Goal: Task Accomplishment & Management: Complete application form

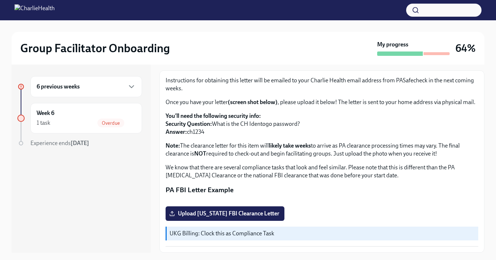
scroll to position [13, 0]
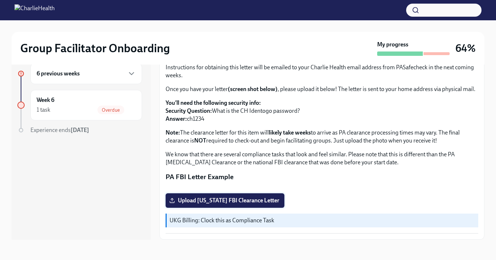
click at [223, 204] on span "Upload [US_STATE] FBI Clearance Letter" at bounding box center [225, 200] width 109 height 7
click at [0, 0] on input "Upload [US_STATE] FBI Clearance Letter" at bounding box center [0, 0] width 0 height 0
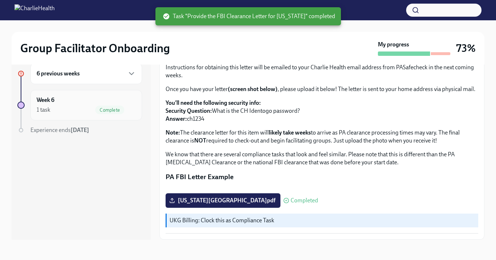
click at [43, 101] on h6 "Week 6" at bounding box center [46, 100] width 18 height 8
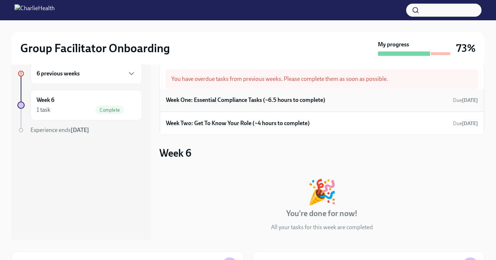
click at [219, 98] on h6 "Week One: Essential Compliance Tasks (~6.5 hours to complete)" at bounding box center [245, 100] width 159 height 8
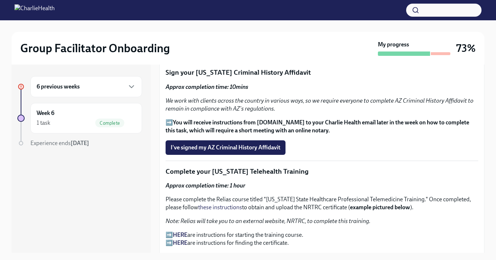
scroll to position [878, 0]
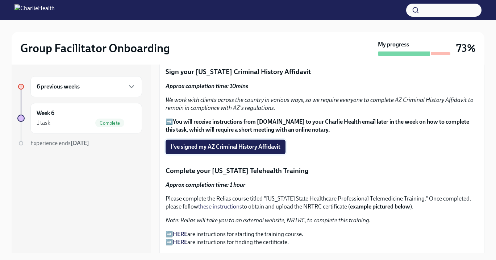
click at [245, 146] on span "I've signed my AZ Criminal History Affidavit" at bounding box center [226, 146] width 110 height 7
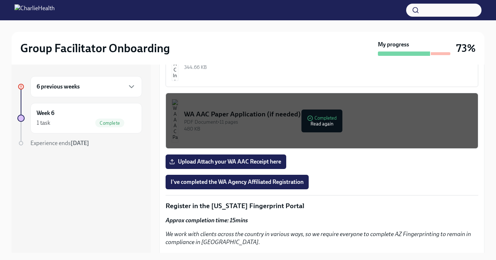
scroll to position [641, 0]
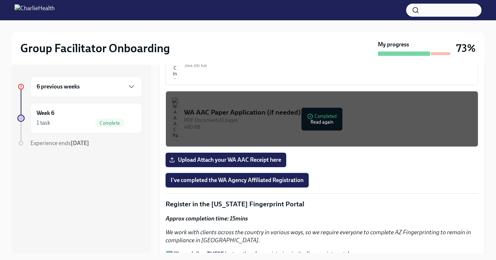
click at [236, 178] on span "I've completed the WA Agency Affiliated Registration" at bounding box center [237, 179] width 133 height 7
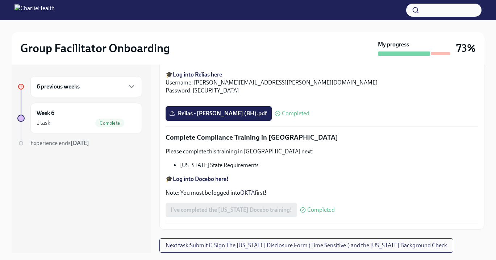
scroll to position [13, 0]
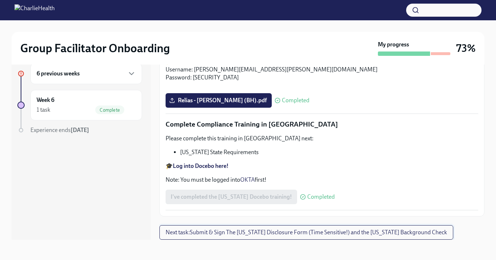
click at [290, 230] on span "Next task : Submit & Sign The [US_STATE] Disclosure Form (Time Sensitive!) and …" at bounding box center [305, 232] width 281 height 7
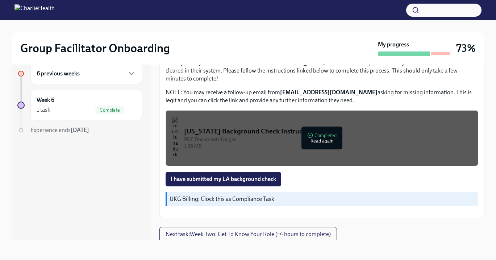
scroll to position [237, 0]
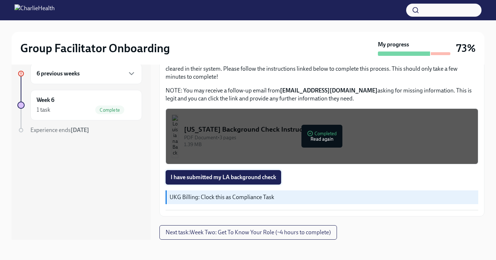
click at [217, 176] on span "I have submitted my LA background check" at bounding box center [223, 176] width 105 height 7
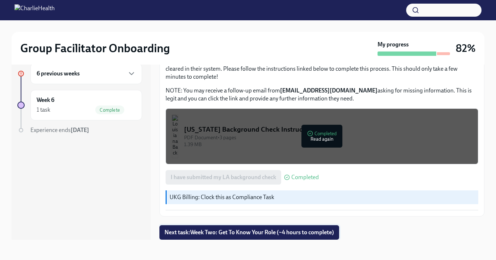
click at [247, 233] on span "Next task : Week Two: Get To Know Your Role (~4 hours to complete)" at bounding box center [248, 232] width 169 height 7
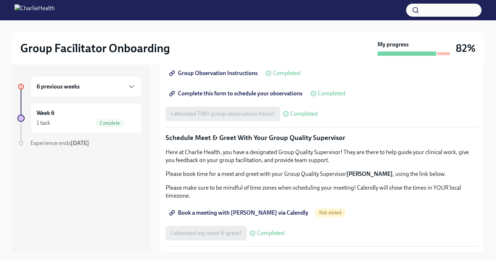
scroll to position [13, 0]
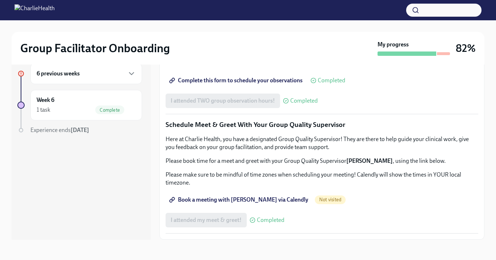
click at [60, 71] on h6 "6 previous weeks" at bounding box center [58, 74] width 43 height 8
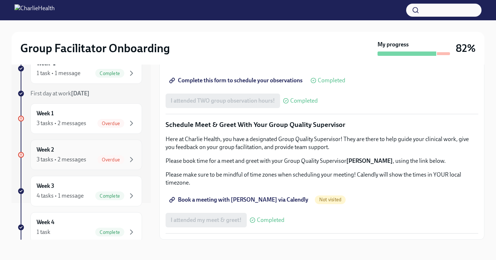
scroll to position [50, 0]
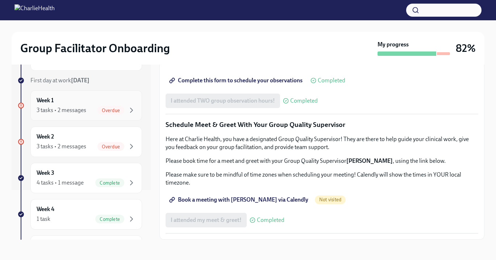
click at [57, 109] on div "3 tasks • 2 messages" at bounding box center [62, 110] width 50 height 8
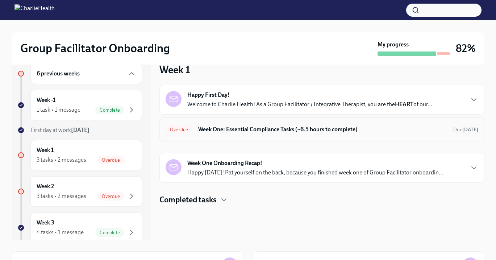
click at [210, 129] on h6 "Week One: Essential Compliance Tasks (~6.5 hours to complete)" at bounding box center [322, 129] width 249 height 8
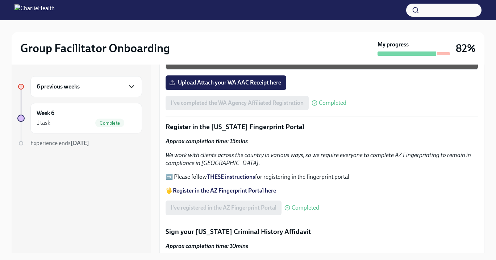
click at [132, 89] on icon "button" at bounding box center [131, 86] width 9 height 9
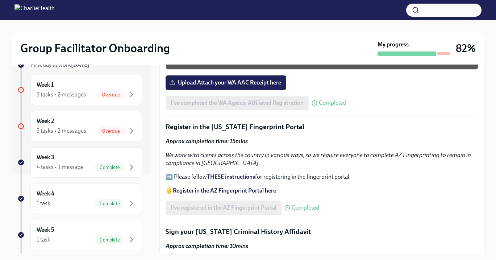
scroll to position [84, 0]
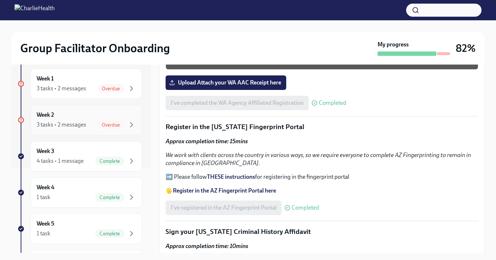
click at [101, 125] on span "Overdue" at bounding box center [110, 124] width 27 height 5
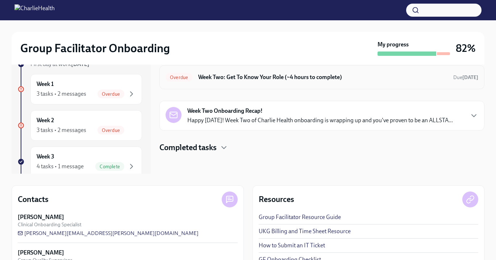
scroll to position [80, 0]
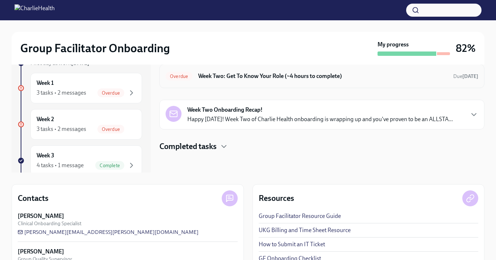
click at [218, 75] on h6 "Week Two: Get To Know Your Role (~4 hours to complete)" at bounding box center [322, 76] width 249 height 8
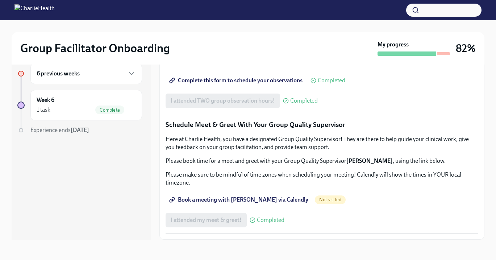
scroll to position [683, 0]
click at [194, 199] on span "Book a meeting with [PERSON_NAME] via Calendly" at bounding box center [240, 199] width 138 height 7
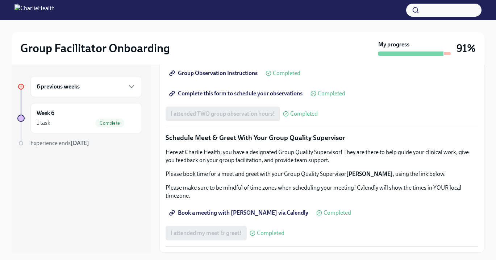
scroll to position [13, 0]
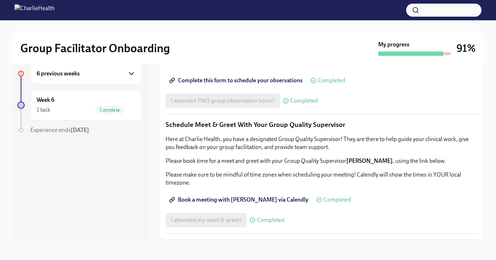
click at [128, 74] on icon "button" at bounding box center [131, 73] width 9 height 9
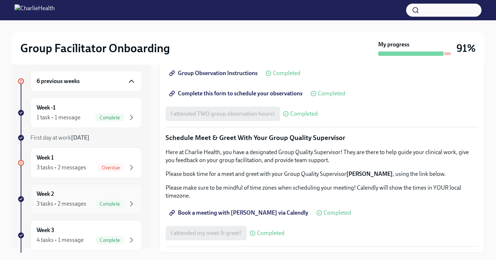
scroll to position [15, 0]
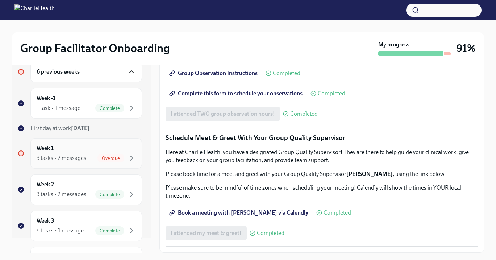
click at [68, 152] on div "Week 1 3 tasks • 2 messages Overdue" at bounding box center [86, 153] width 99 height 18
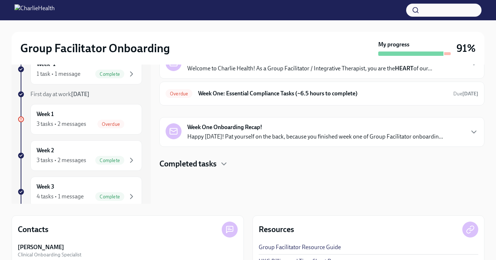
scroll to position [43, 0]
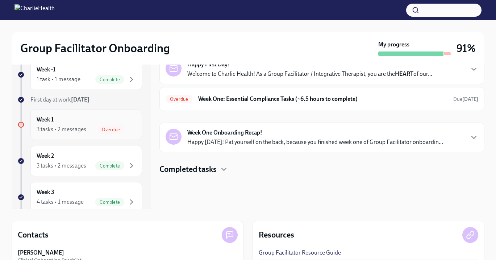
click at [53, 122] on h6 "Week 1" at bounding box center [45, 120] width 17 height 8
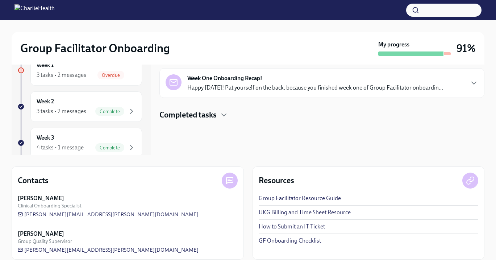
scroll to position [106, 0]
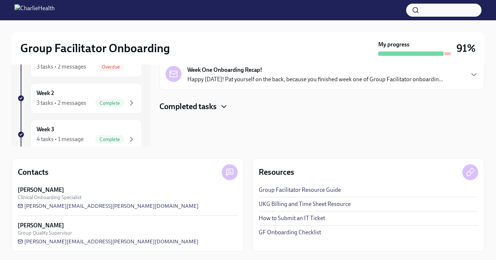
click at [223, 104] on icon "button" at bounding box center [223, 106] width 9 height 9
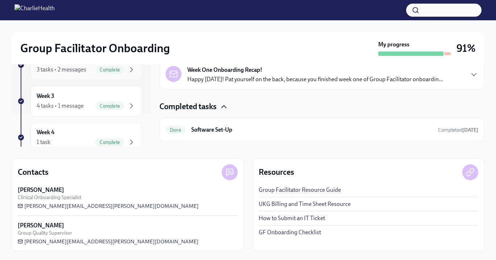
scroll to position [27, 0]
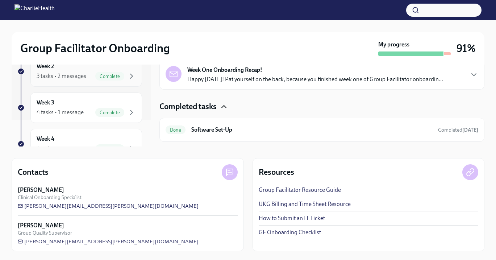
click at [75, 74] on div "3 tasks • 2 messages" at bounding box center [62, 76] width 50 height 8
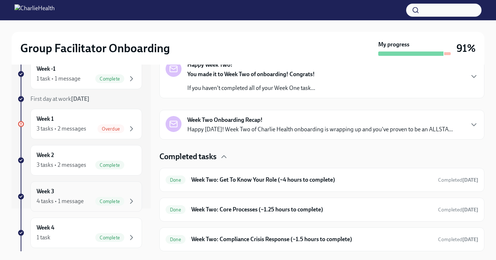
scroll to position [38, 0]
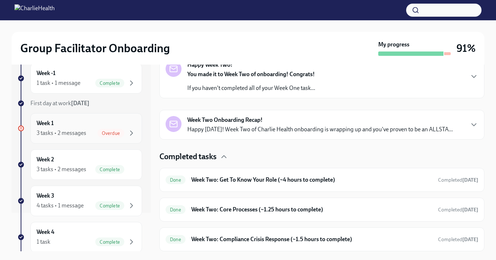
click at [121, 132] on span "Overdue" at bounding box center [110, 132] width 27 height 5
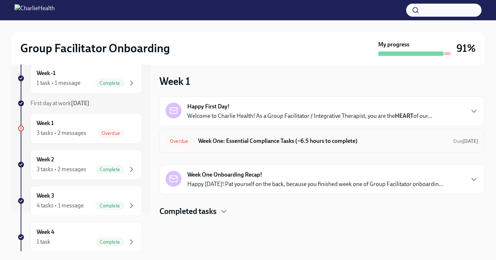
click at [205, 141] on h6 "Week One: Essential Compliance Tasks (~6.5 hours to complete)" at bounding box center [322, 141] width 249 height 8
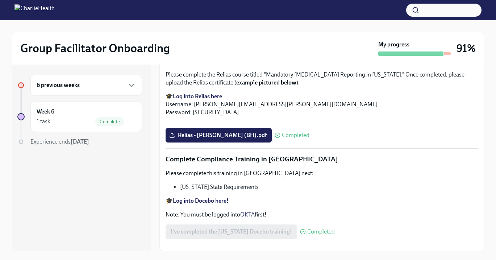
scroll to position [1298, 0]
